Goal: Information Seeking & Learning: Learn about a topic

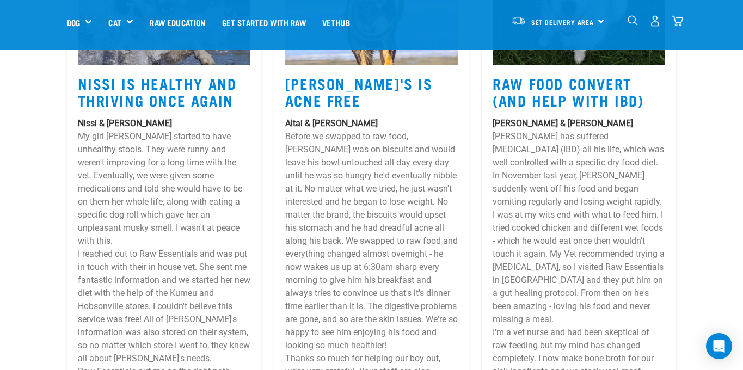
scroll to position [4919, 0]
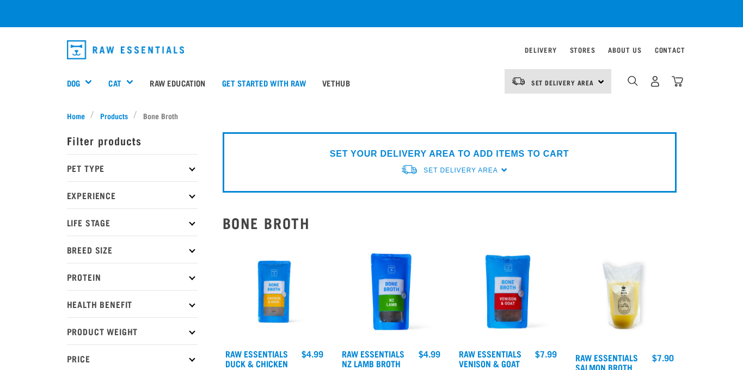
checkbox input "true"
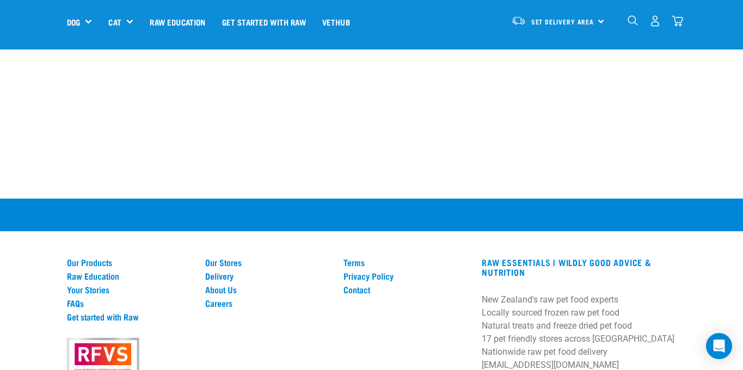
scroll to position [824, 0]
